Goal: Information Seeking & Learning: Learn about a topic

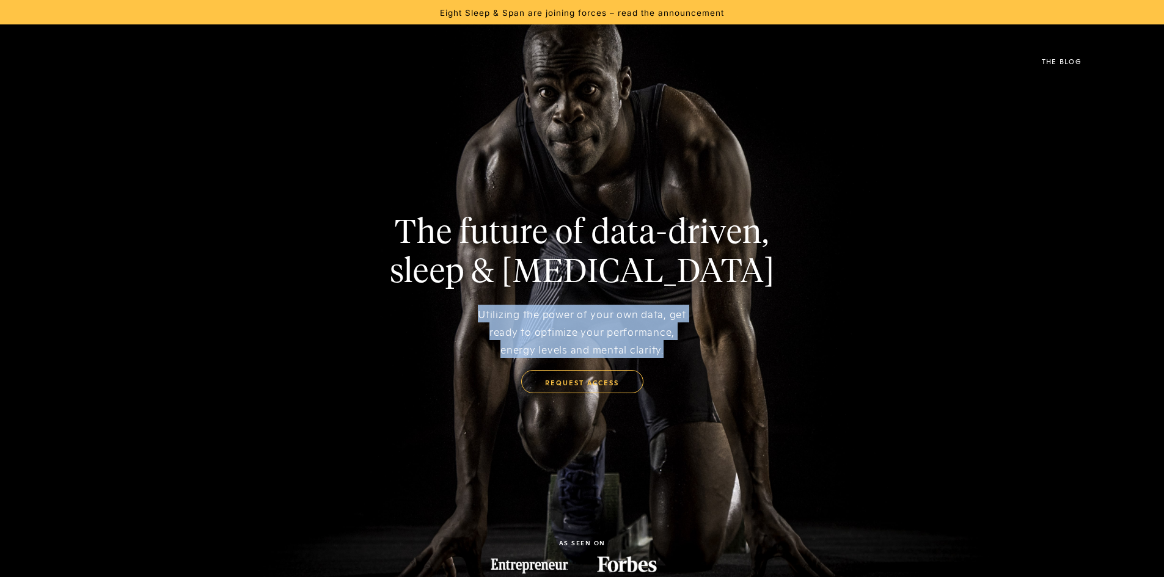
drag, startPoint x: 475, startPoint y: 313, endPoint x: 704, endPoint y: 354, distance: 232.9
click at [704, 354] on div "The future of data-driven, sleep & health coaching Utilizing the power of your …" at bounding box center [582, 303] width 1048 height 179
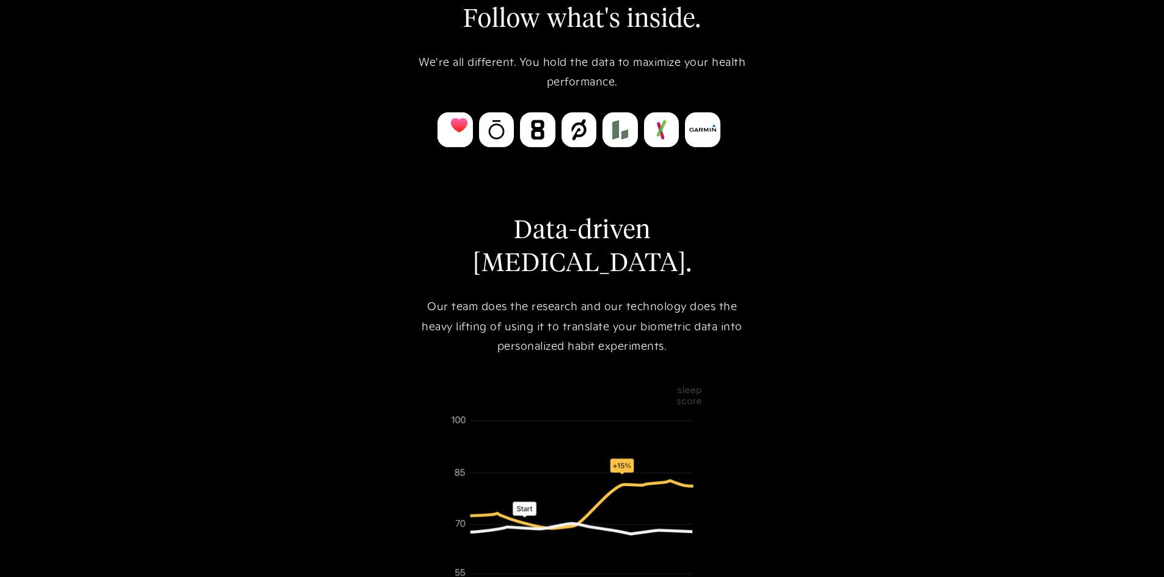
scroll to position [672, 0]
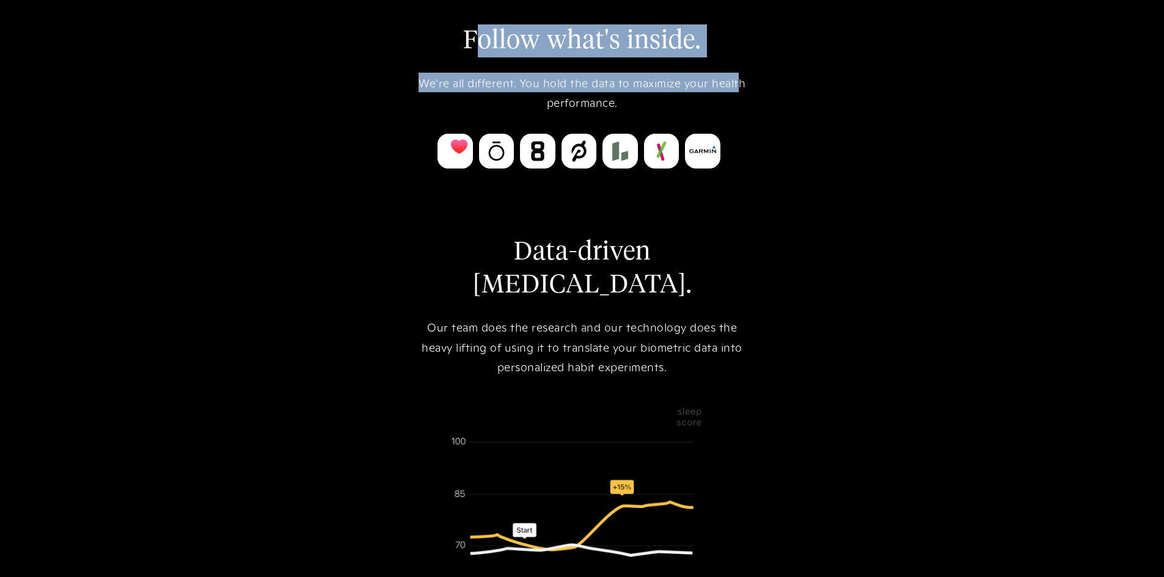
drag, startPoint x: 474, startPoint y: 32, endPoint x: 736, endPoint y: 61, distance: 264.3
click at [736, 61] on div "Follow what's inside. We're all different. You hold the data to maximize your h…" at bounding box center [582, 353] width 342 height 658
click at [591, 84] on div "We're all different. You hold the data to maximize your health performance." at bounding box center [582, 93] width 342 height 40
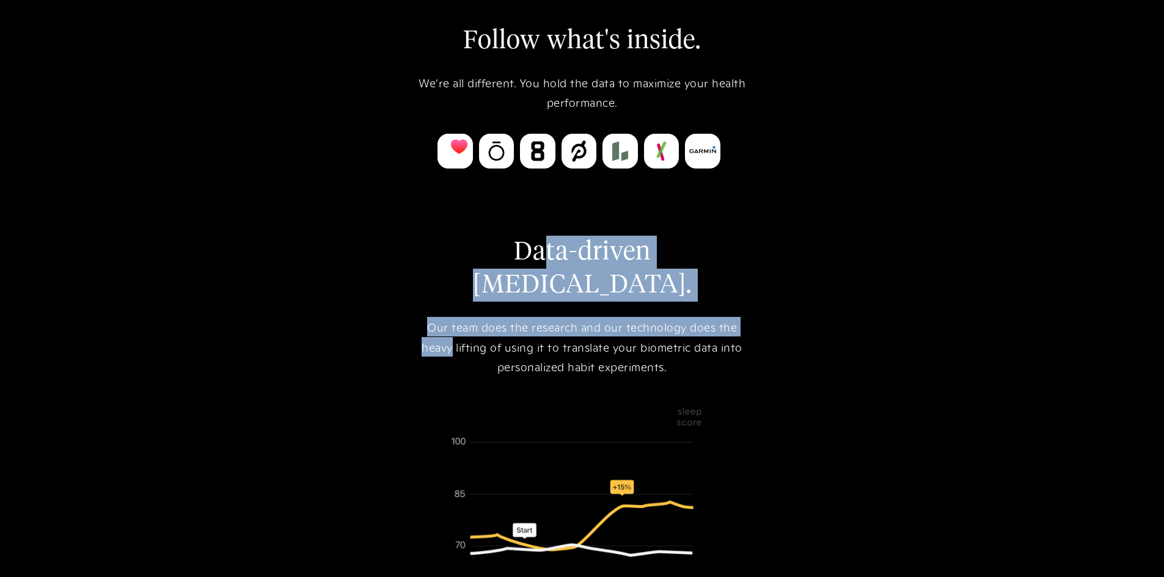
drag, startPoint x: 449, startPoint y: 238, endPoint x: 766, endPoint y: 271, distance: 318.3
click at [766, 271] on div "Follow what's inside. We're all different. You hold the data to maximize your h…" at bounding box center [582, 352] width 1164 height 844
click at [553, 317] on div "Our team does the research and our technology does the heavy lifting of using i…" at bounding box center [582, 346] width 342 height 59
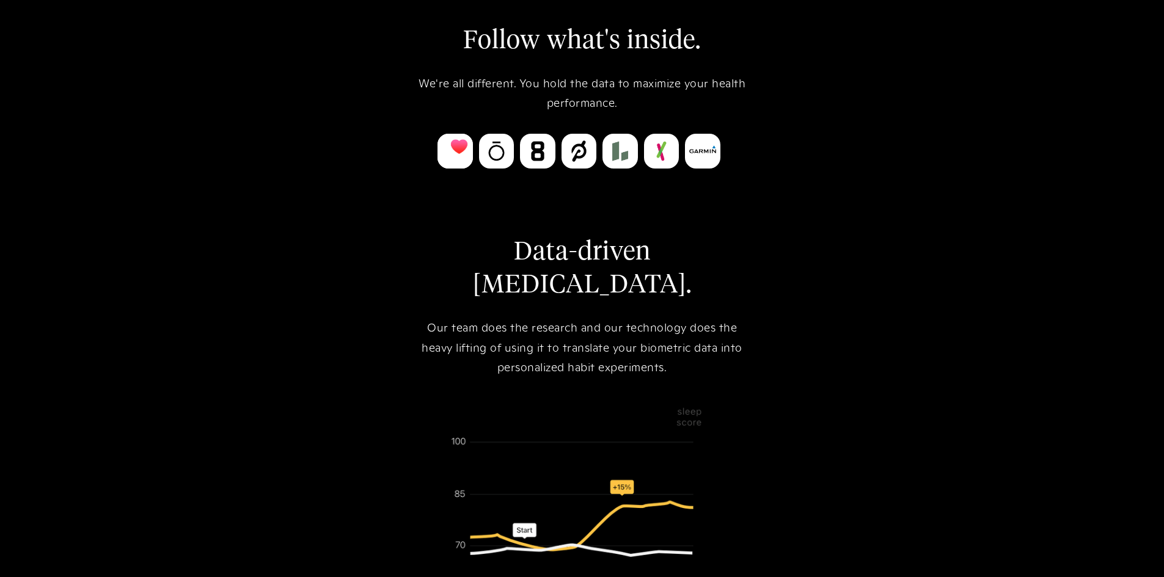
click at [426, 317] on div "Our team does the research and our technology does the heavy lifting of using i…" at bounding box center [582, 346] width 342 height 59
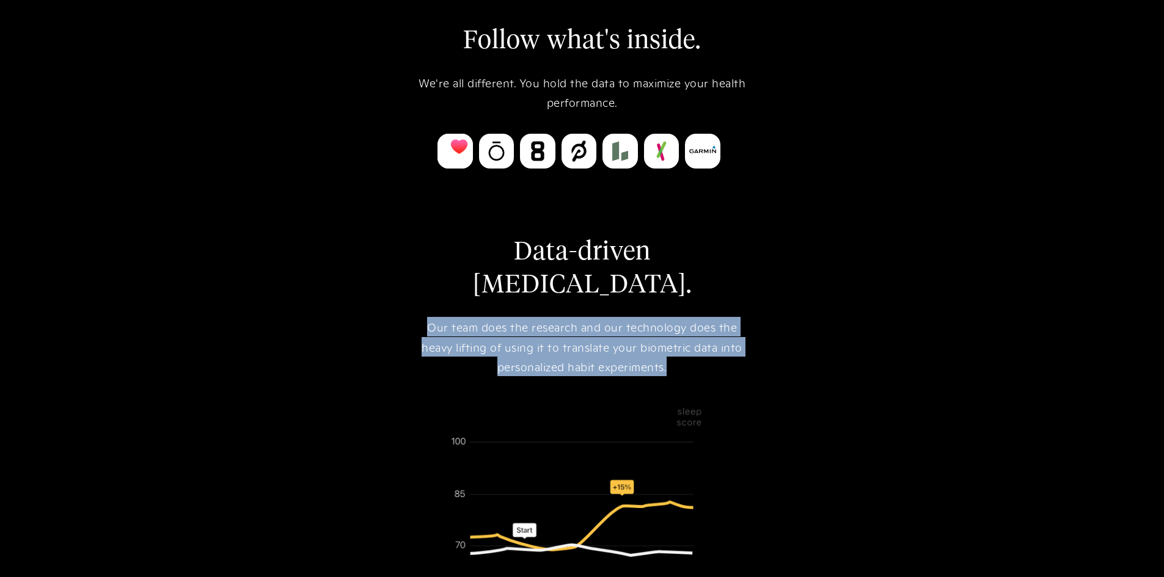
drag, startPoint x: 392, startPoint y: 290, endPoint x: 698, endPoint y: 337, distance: 309.6
click at [698, 337] on div "Follow what's inside. We're all different. You hold the data to maximize your h…" at bounding box center [582, 352] width 1164 height 844
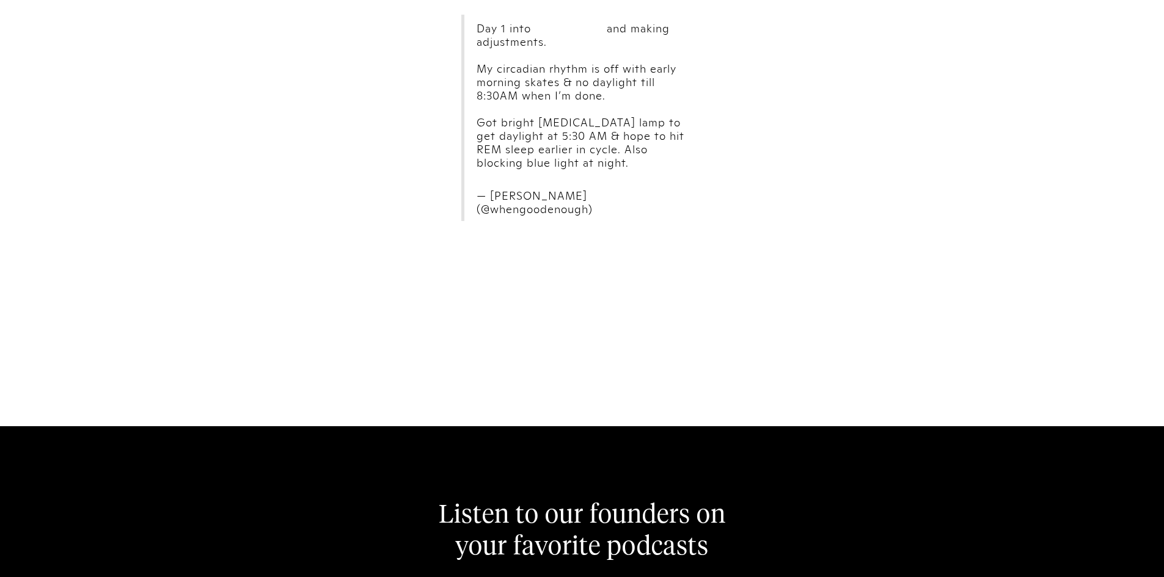
scroll to position [6233, 0]
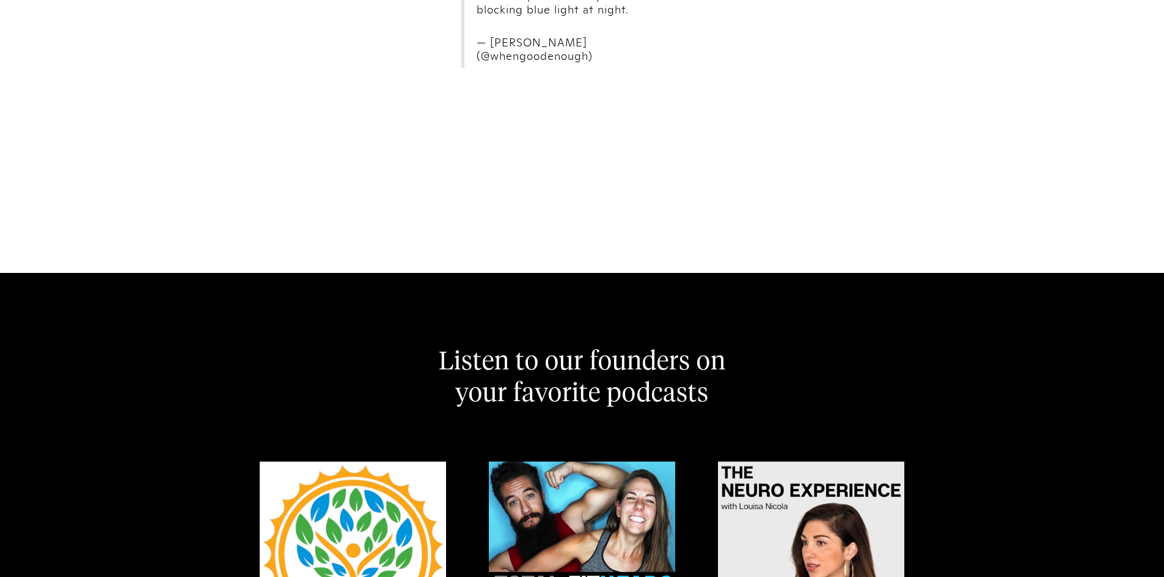
click at [1161, 466] on div "Listen to our founders on your favorite podcasts Data-Driven Health Coaching fo…" at bounding box center [582, 539] width 1164 height 533
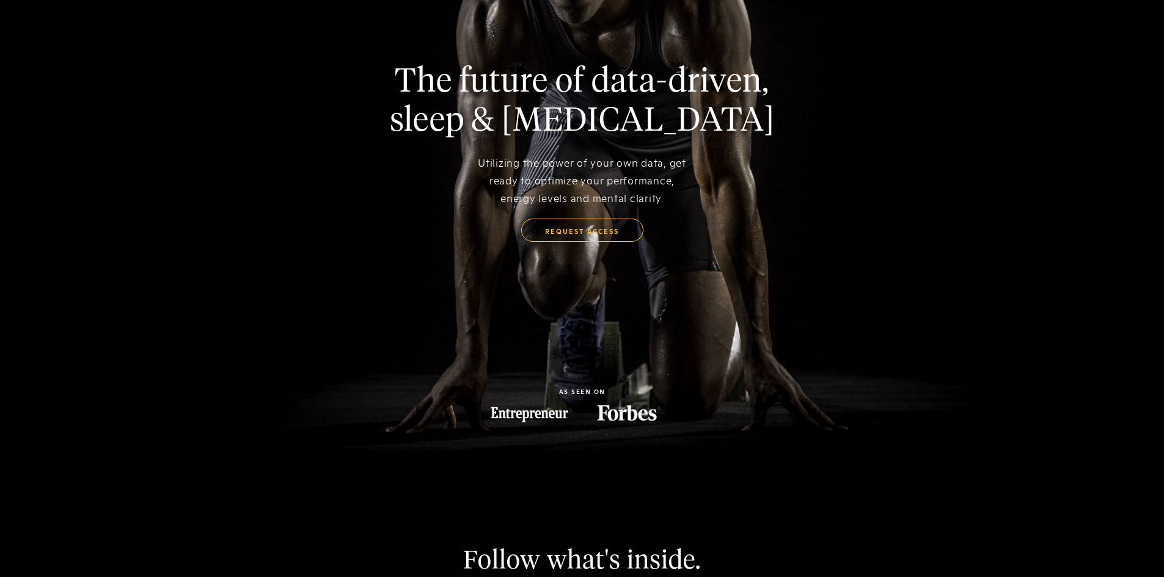
scroll to position [0, 0]
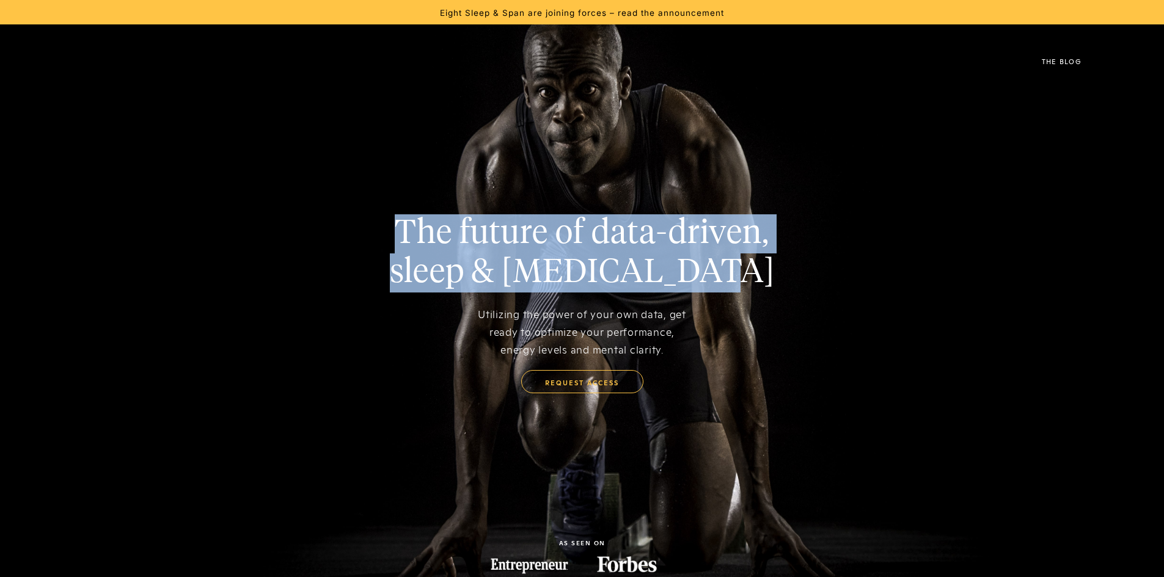
drag, startPoint x: 379, startPoint y: 230, endPoint x: 712, endPoint y: 296, distance: 339.5
click at [703, 302] on div "The future of data-driven, sleep & health coaching Utilizing the power of your …" at bounding box center [582, 303] width 1048 height 179
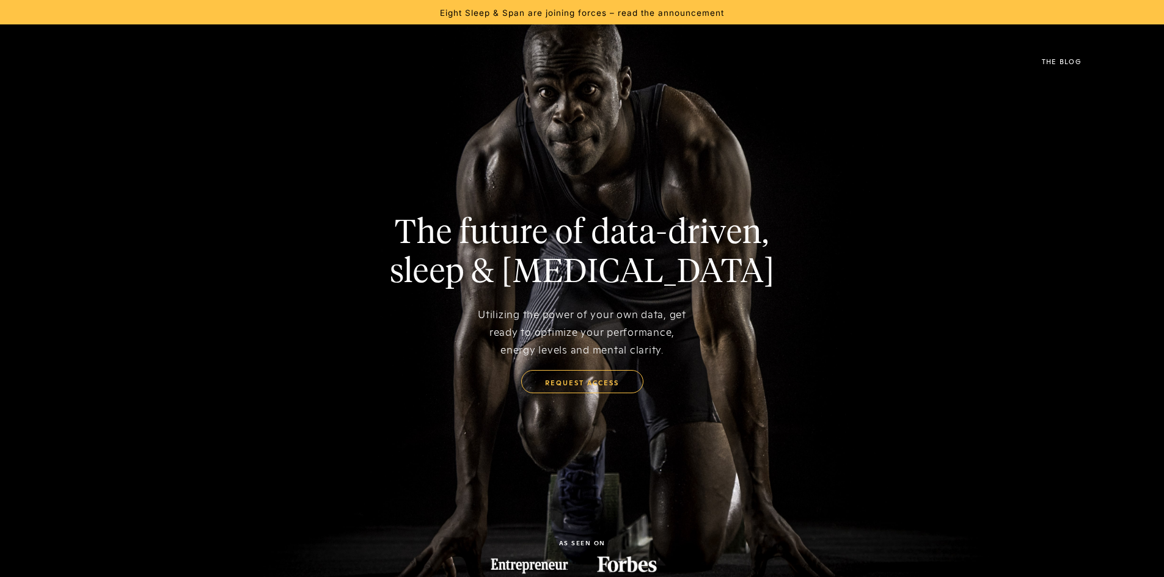
click at [738, 290] on h1 "The future of data-driven, sleep & health coaching" at bounding box center [582, 253] width 385 height 78
click at [1068, 64] on div "The Blog" at bounding box center [1062, 62] width 40 height 7
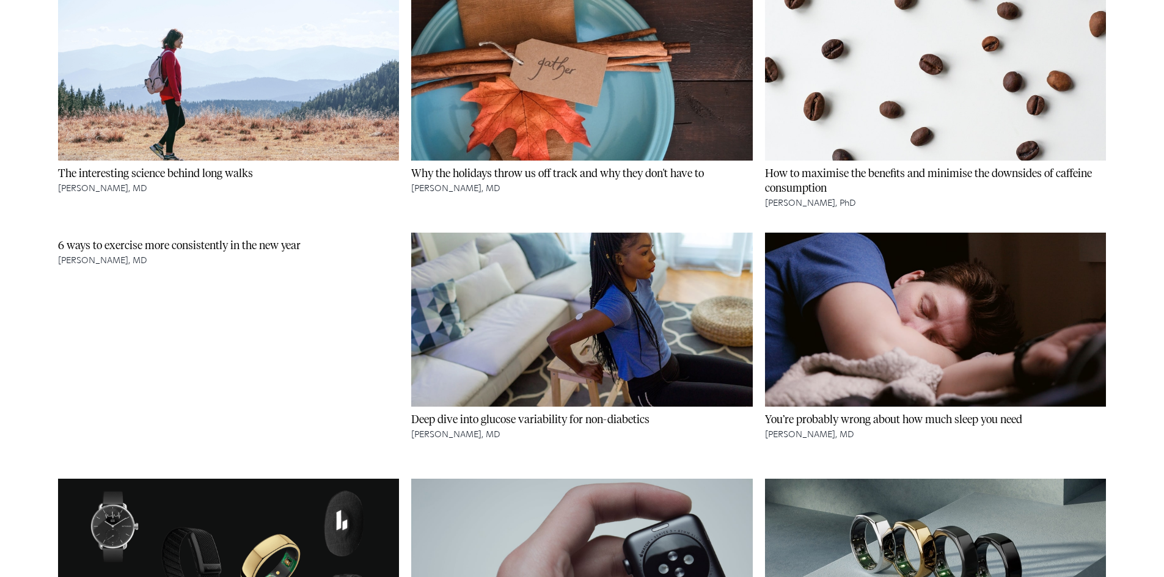
scroll to position [917, 0]
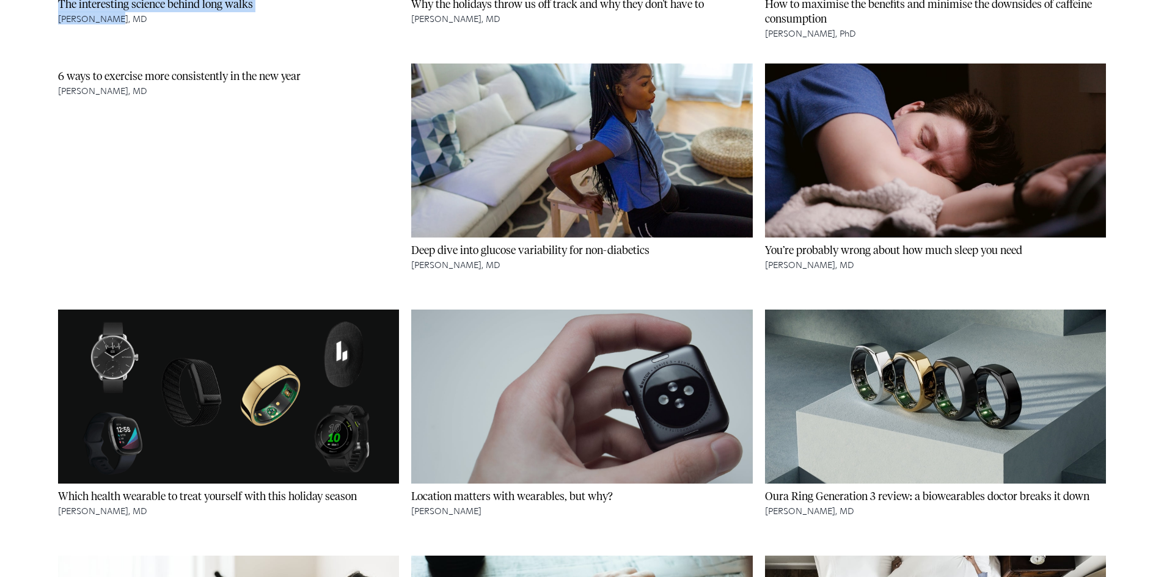
drag, startPoint x: 54, startPoint y: 54, endPoint x: 109, endPoint y: 55, distance: 55.6
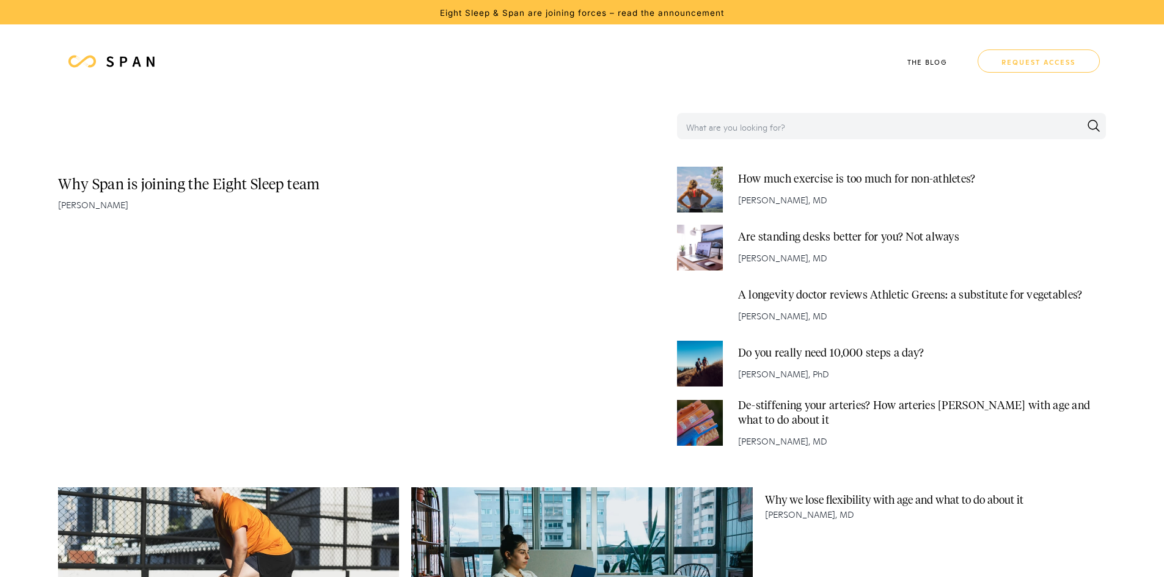
scroll to position [917, 0]
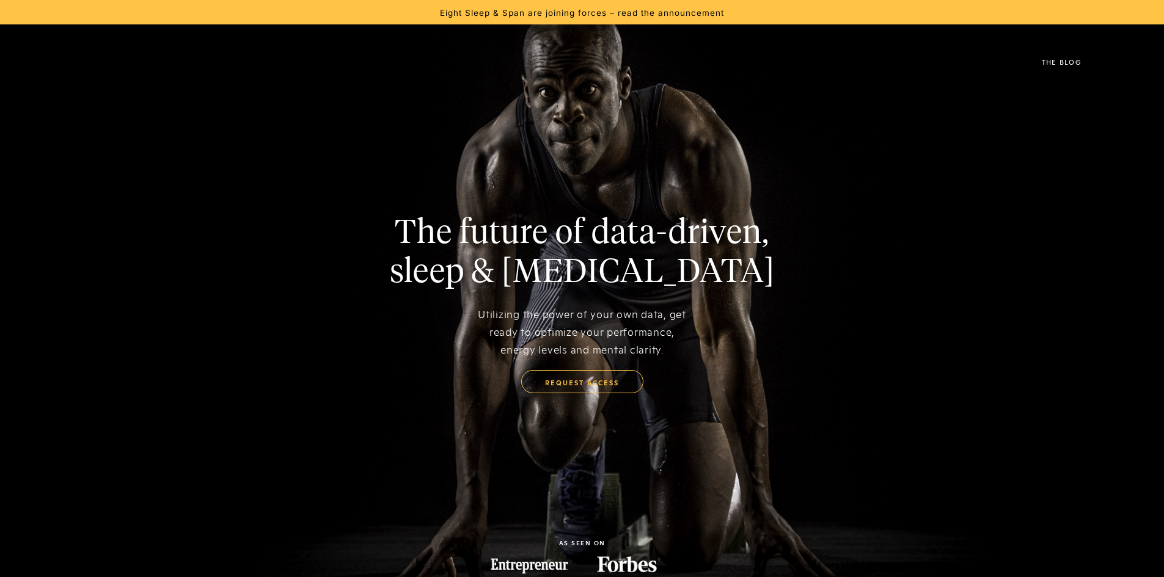
drag, startPoint x: 1073, startPoint y: 57, endPoint x: 1075, endPoint y: 70, distance: 13.0
click at [1073, 57] on link "The Blog" at bounding box center [1062, 61] width 76 height 49
